Goal: Information Seeking & Learning: Learn about a topic

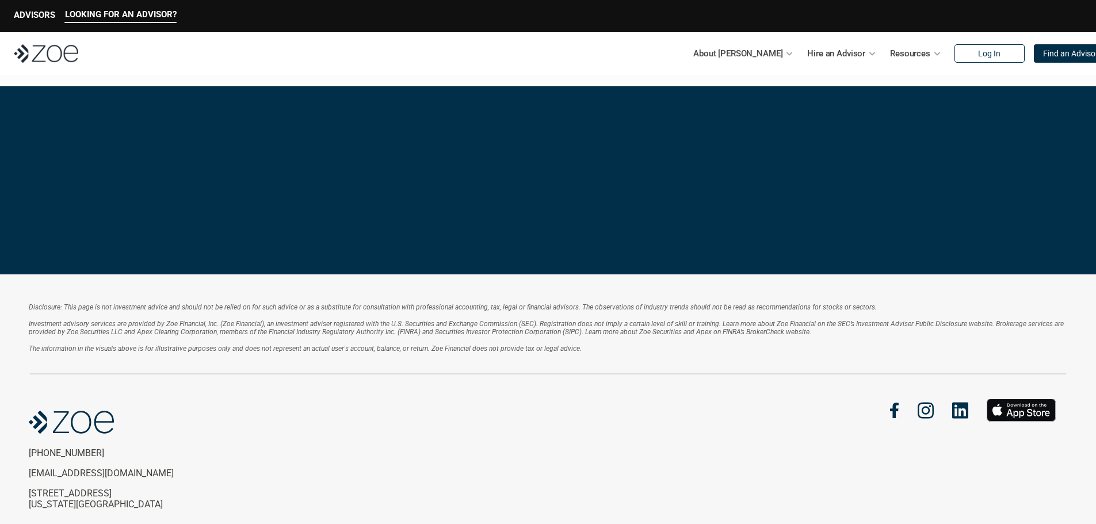
scroll to position [2414, 0]
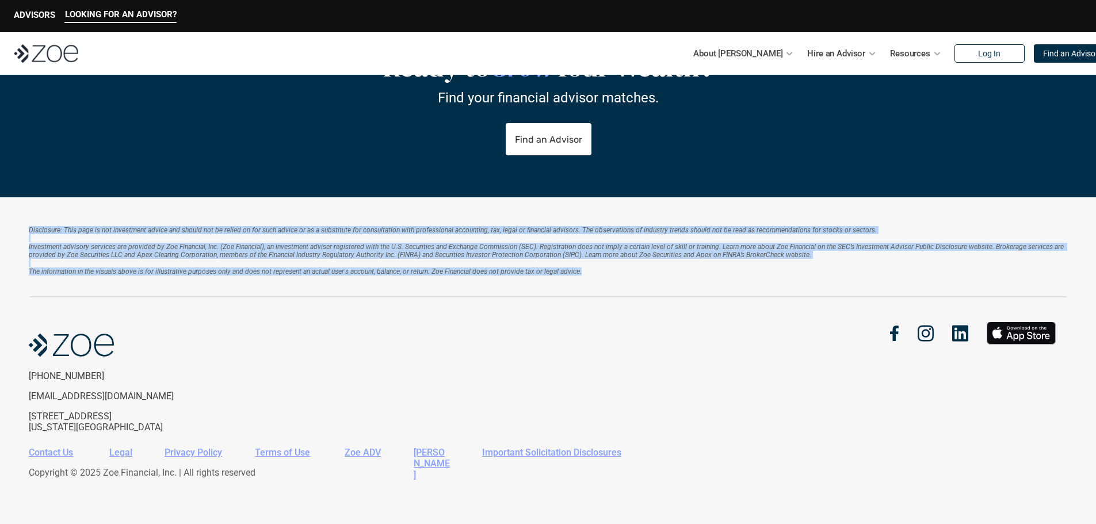
drag, startPoint x: 592, startPoint y: 271, endPoint x: 27, endPoint y: 231, distance: 566.2
click at [27, 231] on div "Disclosure: This page is not investment advice and should not be relied on for …" at bounding box center [548, 360] width 1096 height 327
copy div "Loremipsum: Dolo sita co adi elitseddoe tempor inc utlabo etd ma aliqua en adm …"
click at [0, 523] on div at bounding box center [0, 524] width 0 height 0
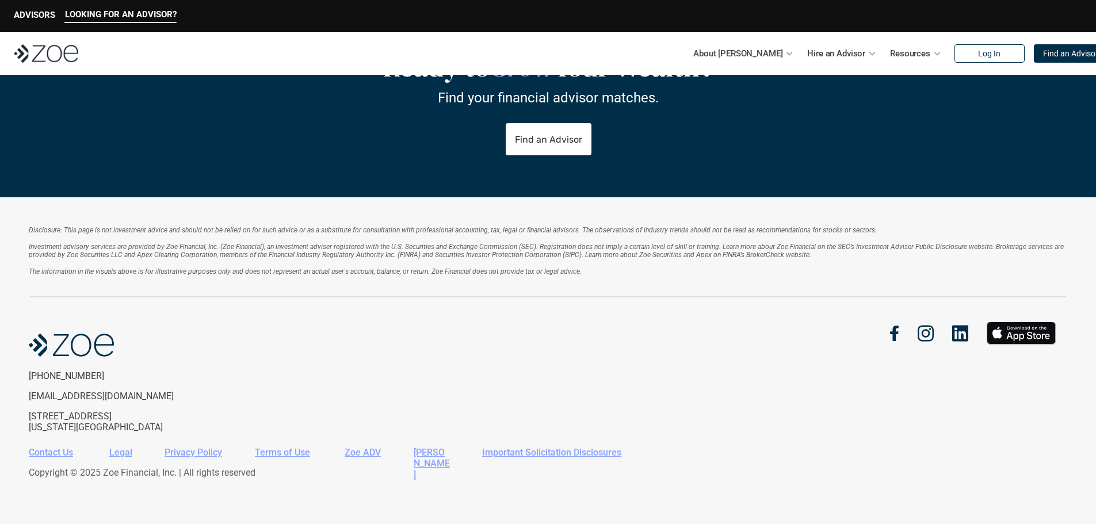
click at [828, 290] on div "Disclosure: This page is not investment advice and should not be relied on for …" at bounding box center [548, 262] width 1038 height 72
click at [512, 36] on div "About [PERSON_NAME] Hire an Advisor Resources Log In Find an Advisor" at bounding box center [548, 53] width 1096 height 43
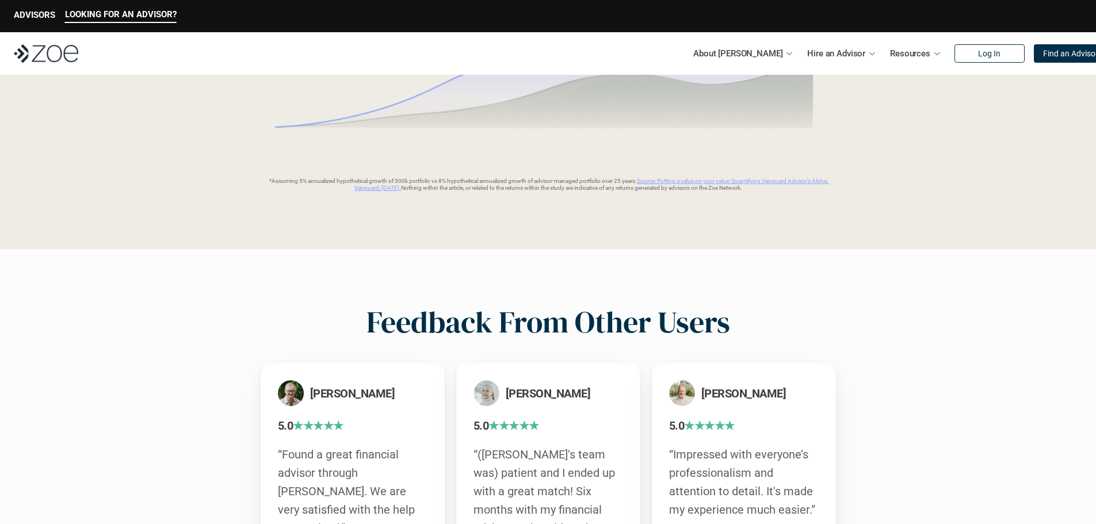
scroll to position [1954, 0]
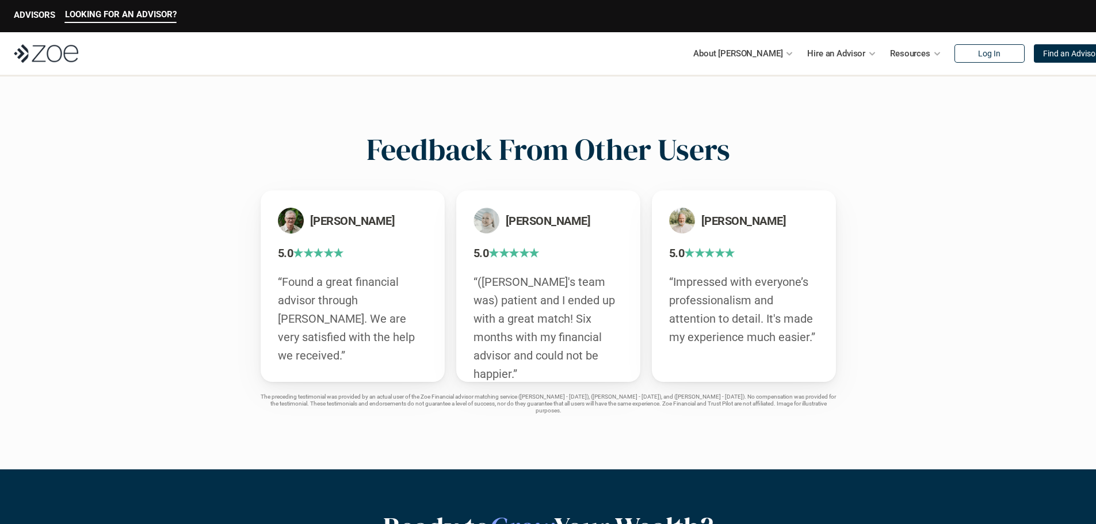
click at [704, 222] on h3 "[PERSON_NAME]" at bounding box center [753, 221] width 105 height 16
drag, startPoint x: 687, startPoint y: 271, endPoint x: 732, endPoint y: 388, distance: 125.1
click at [687, 272] on div "[PERSON_NAME] 5.0 ★★★★★ “Impressed with everyone’s professionalism and attentio…" at bounding box center [744, 286] width 184 height 192
click at [732, 388] on div "[PERSON_NAME] 5.0 ★★★★★ “Found a great financial advisor through [PERSON_NAME].…" at bounding box center [548, 302] width 644 height 224
drag, startPoint x: 458, startPoint y: 341, endPoint x: 434, endPoint y: 335, distance: 24.8
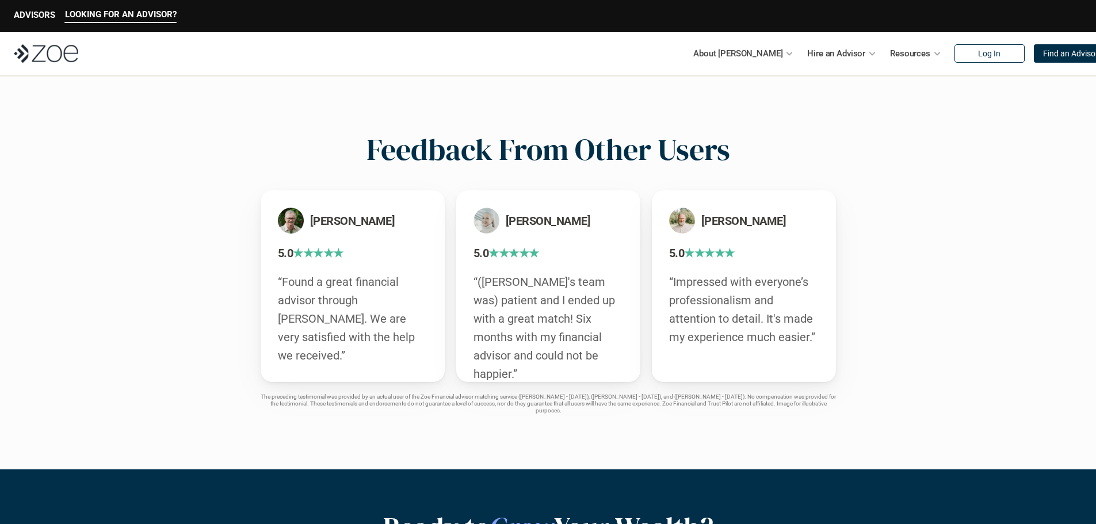
click at [457, 341] on div "[PERSON_NAME] 5.0 ★★★★★ “([PERSON_NAME]'s team was) patient and I ended up with…" at bounding box center [548, 286] width 184 height 192
click at [634, 248] on div "[PERSON_NAME] 5.0 ★★★★★ “([PERSON_NAME]'s team was) patient and I ended up with…" at bounding box center [548, 286] width 184 height 192
click at [546, 248] on h3 "5.0 ★★★★★" at bounding box center [548, 253] width 150 height 16
click at [346, 187] on div "Feedback From Other Users [PERSON_NAME] 5.0 ★★★★★ “Found a great financial advi…" at bounding box center [548, 272] width 1096 height 393
drag, startPoint x: 349, startPoint y: 187, endPoint x: 428, endPoint y: 232, distance: 91.0
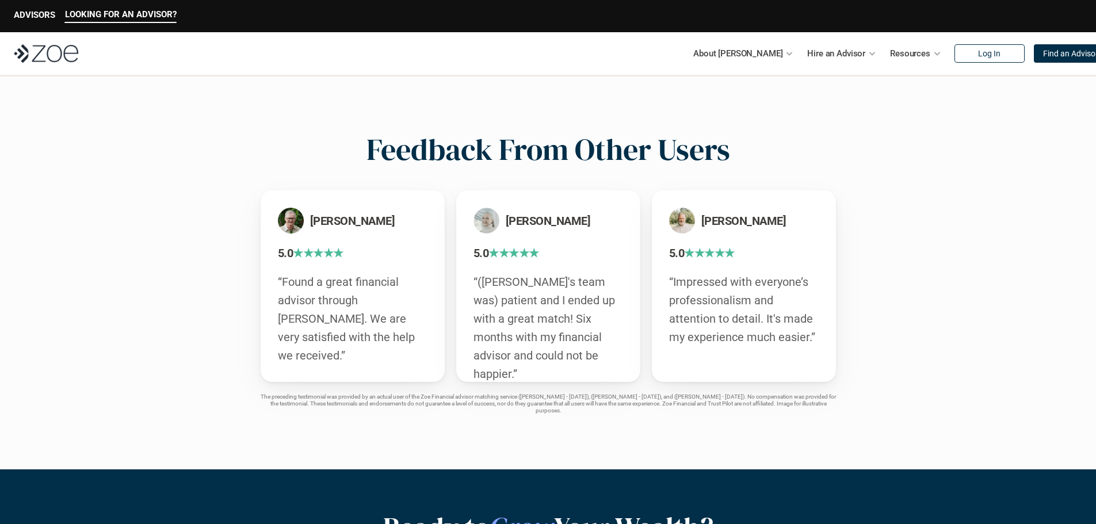
click at [355, 192] on div "Feedback From Other Users [PERSON_NAME] 5.0 ★★★★★ “Found a great financial advi…" at bounding box center [548, 272] width 1096 height 393
click at [435, 227] on div "[PERSON_NAME] 5.0 ★★★★★ “Found a great financial advisor through [PERSON_NAME].…" at bounding box center [353, 286] width 184 height 192
click at [411, 216] on h3 "[PERSON_NAME]" at bounding box center [362, 221] width 105 height 16
click at [411, 215] on h3 "[PERSON_NAME]" at bounding box center [362, 221] width 105 height 16
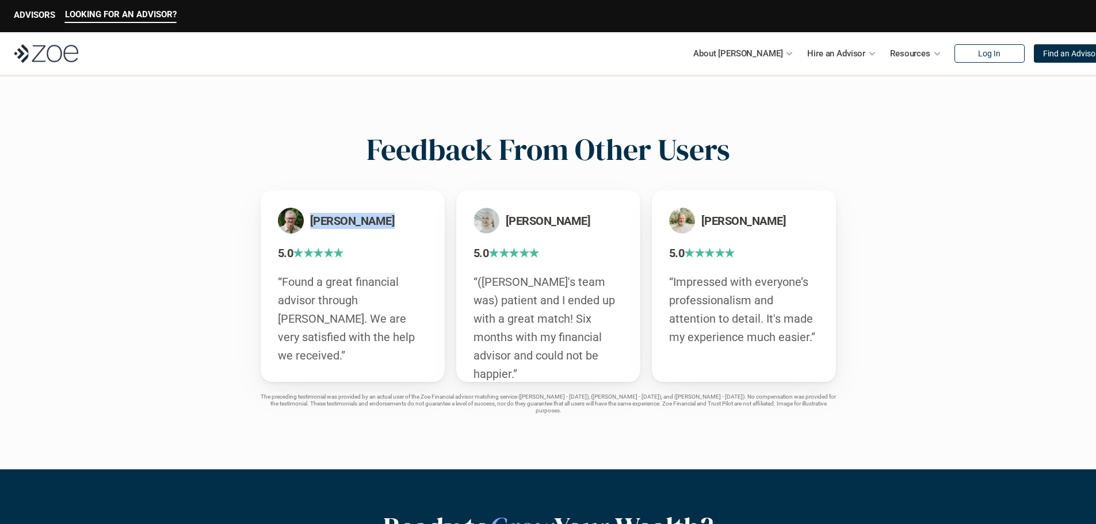
click at [400, 212] on div "[PERSON_NAME]" at bounding box center [353, 221] width 150 height 26
drag, startPoint x: 412, startPoint y: 208, endPoint x: 534, endPoint y: 208, distance: 121.9
click at [415, 208] on div "[PERSON_NAME]" at bounding box center [353, 221] width 150 height 26
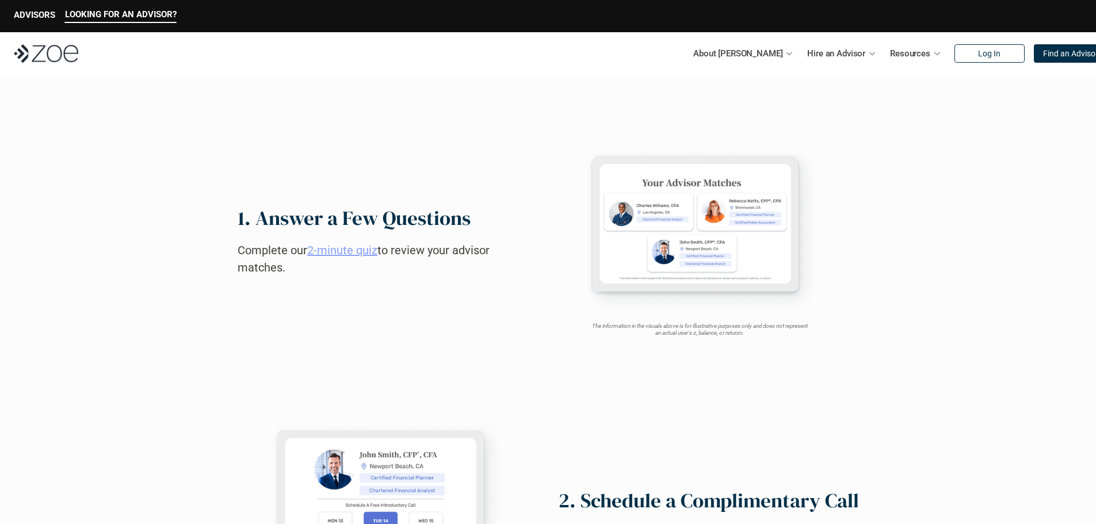
scroll to position [171, 0]
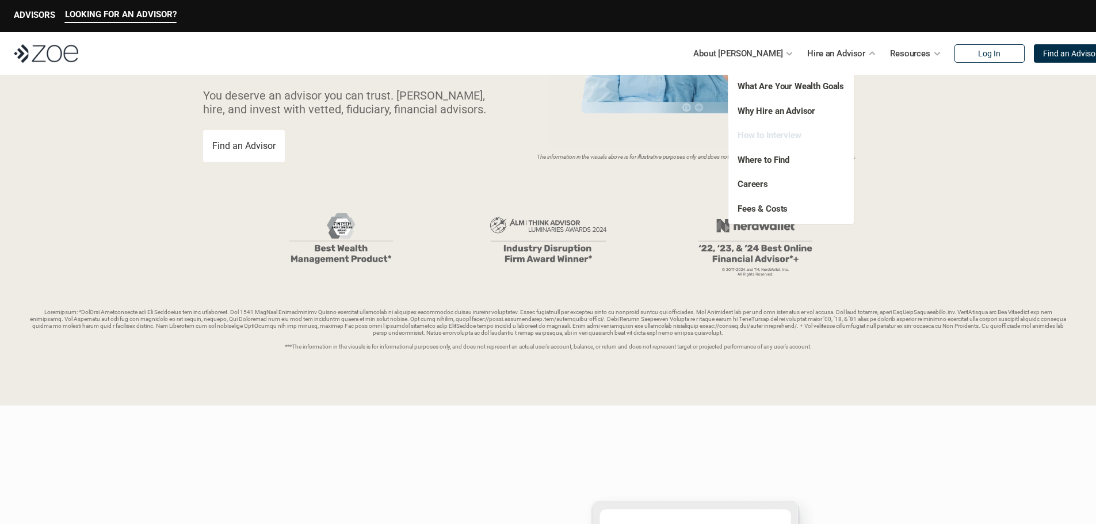
click at [787, 133] on link "How to Interview" at bounding box center [769, 135] width 64 height 10
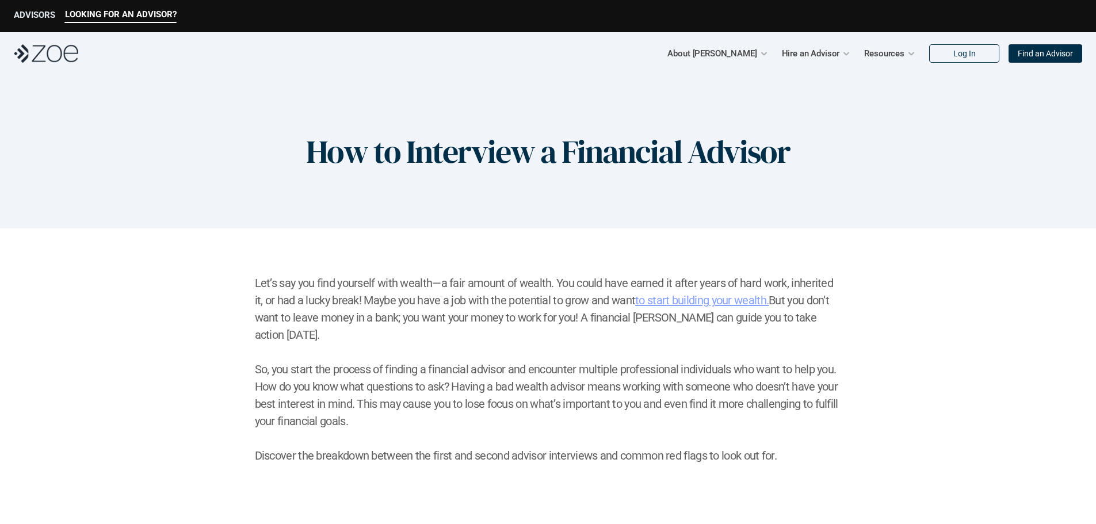
click at [24, 12] on p "ADVISORS" at bounding box center [34, 15] width 41 height 10
